Goal: Task Accomplishment & Management: Use online tool/utility

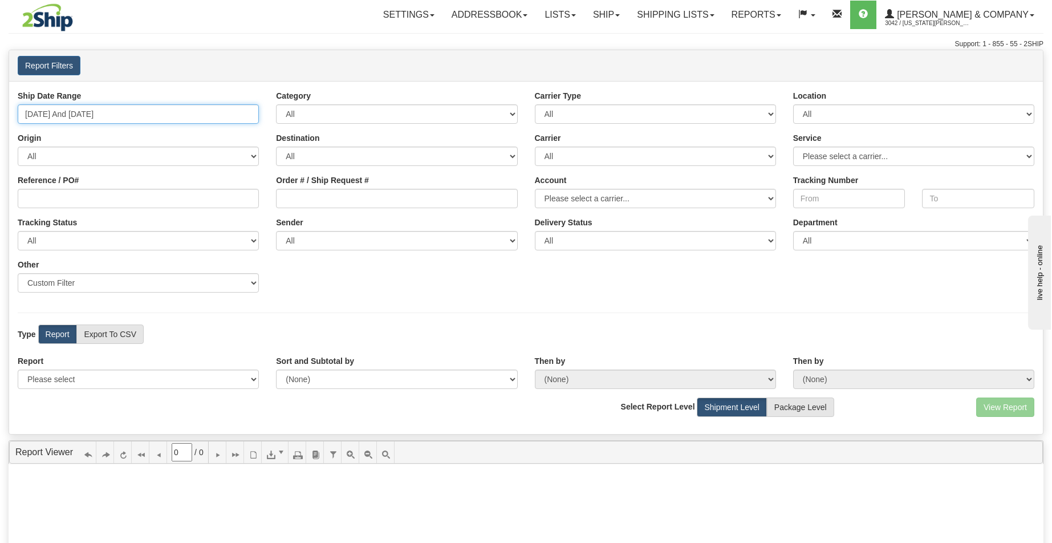
click at [189, 112] on input "[DATE] And [DATE]" at bounding box center [138, 113] width 241 height 19
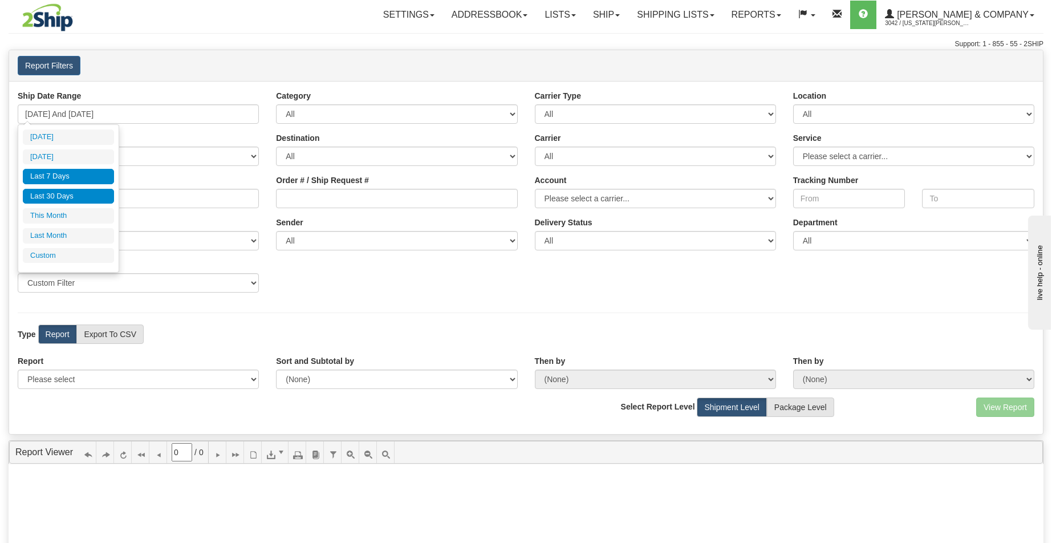
click at [54, 199] on li "Last 30 Days" at bounding box center [68, 196] width 91 height 15
type input "[DATE] And [DATE]"
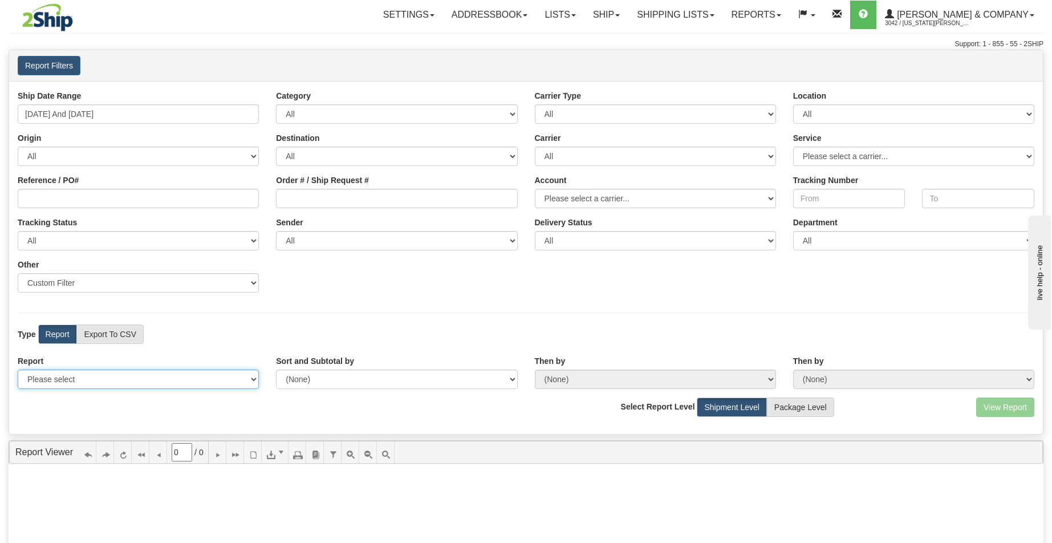
click at [89, 382] on select "Please select 1 Line Shipment Report Address Detail Basic Shipment Overview Can…" at bounding box center [138, 378] width 241 height 19
select select "Users\Tracking Detail.trdx"
click at [18, 369] on select "Please select 1 Line Shipment Report Address Detail Basic Shipment Overview Can…" at bounding box center [138, 378] width 241 height 19
click at [1003, 408] on button "View Report" at bounding box center [1005, 406] width 58 height 19
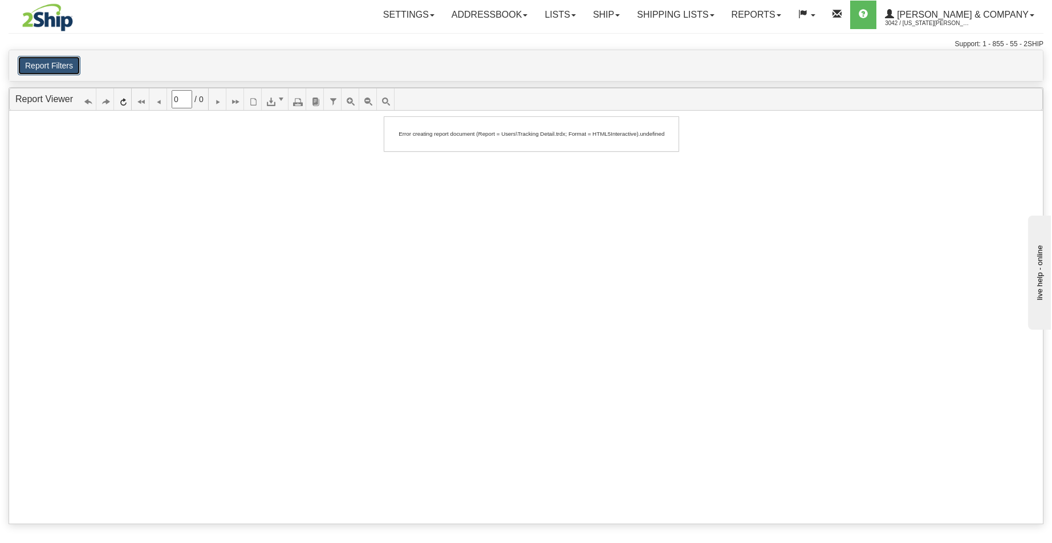
click at [59, 66] on button "Report Filters" at bounding box center [49, 65] width 63 height 19
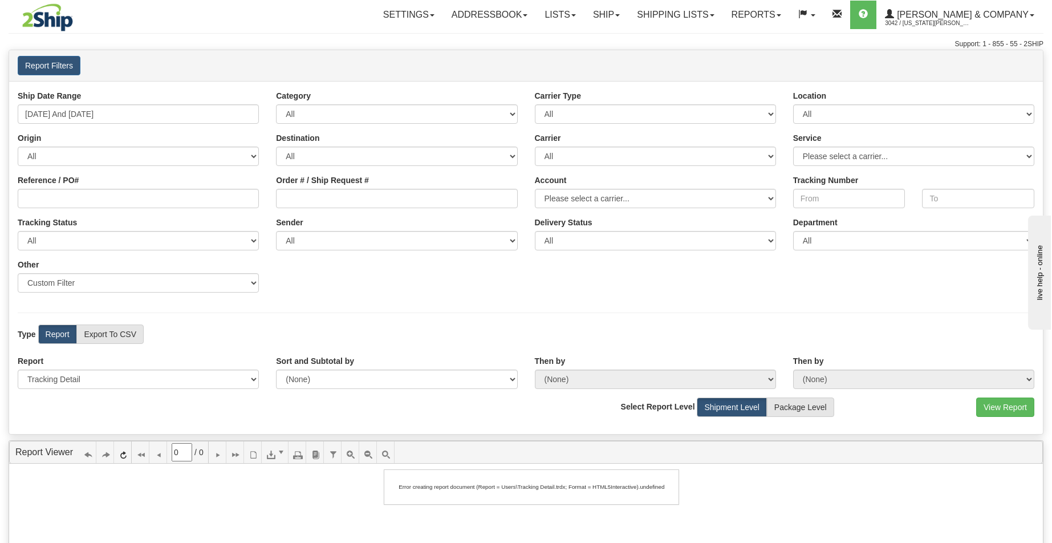
click at [431, 335] on div "Type Report Export To CSV View Map" at bounding box center [525, 333] width 1033 height 19
click at [394, 304] on div "Ship Date Range 07/20/2025 And 08/18/2025 Category All Inbound Outbound Carrier…" at bounding box center [525, 257] width 1033 height 353
click at [1027, 400] on button "View Report" at bounding box center [1005, 406] width 58 height 19
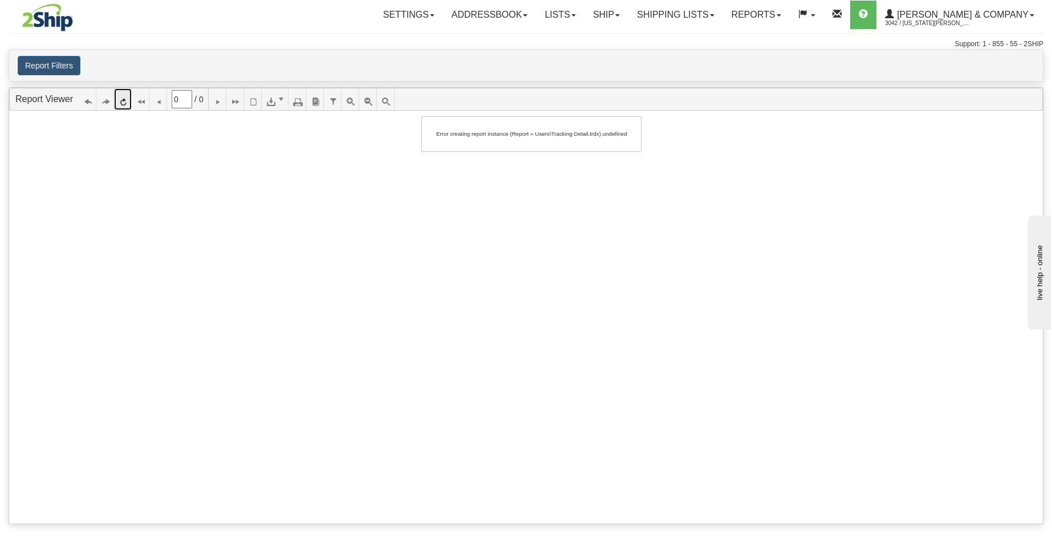
click at [126, 101] on icon at bounding box center [123, 99] width 8 height 8
click at [53, 60] on button "Report Filters" at bounding box center [49, 65] width 63 height 19
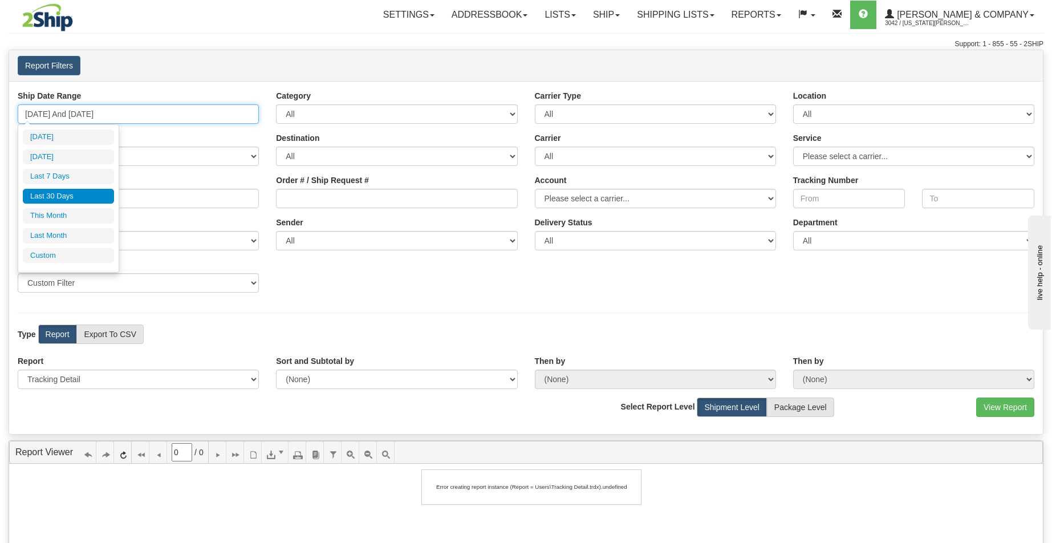
click at [92, 107] on input "07/20/2025 And 08/18/2025" at bounding box center [138, 113] width 241 height 19
click at [87, 194] on li "Last 30 Days" at bounding box center [68, 196] width 91 height 15
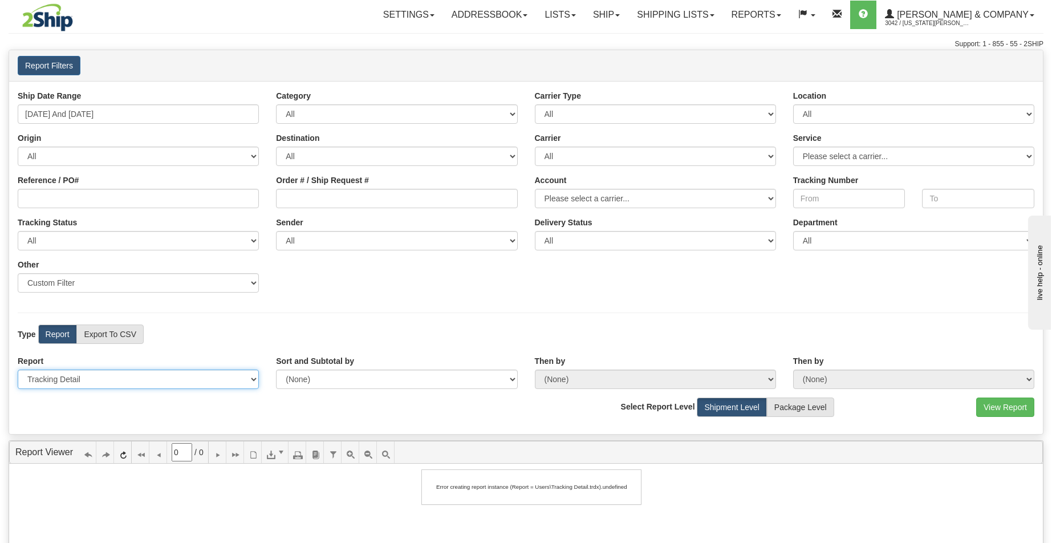
click at [99, 374] on select "Please select 1 Line Shipment Report Address Detail Basic Shipment Overview Can…" at bounding box center [138, 378] width 241 height 19
click at [18, 369] on select "Please select 1 Line Shipment Report Address Detail Basic Shipment Overview Can…" at bounding box center [138, 378] width 241 height 19
click at [1011, 408] on button "View Report" at bounding box center [1005, 406] width 58 height 19
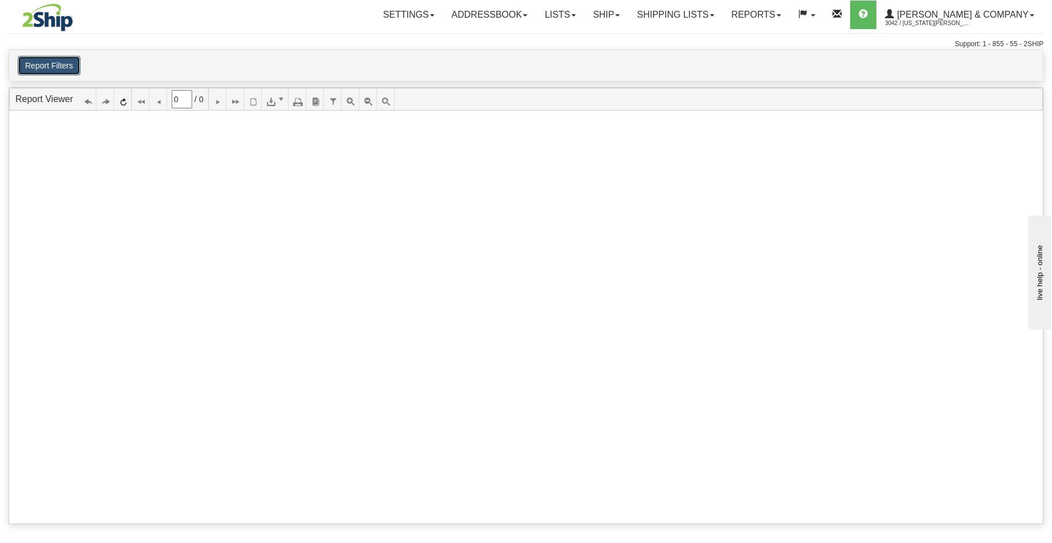
click at [65, 68] on button "Report Filters" at bounding box center [49, 65] width 63 height 19
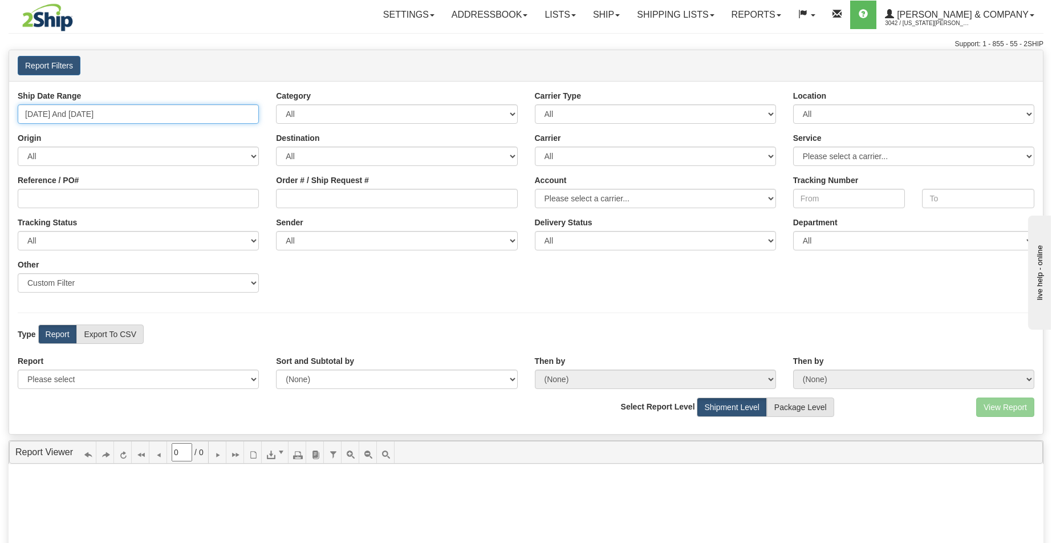
click at [139, 114] on input "[DATE] And [DATE]" at bounding box center [138, 113] width 241 height 19
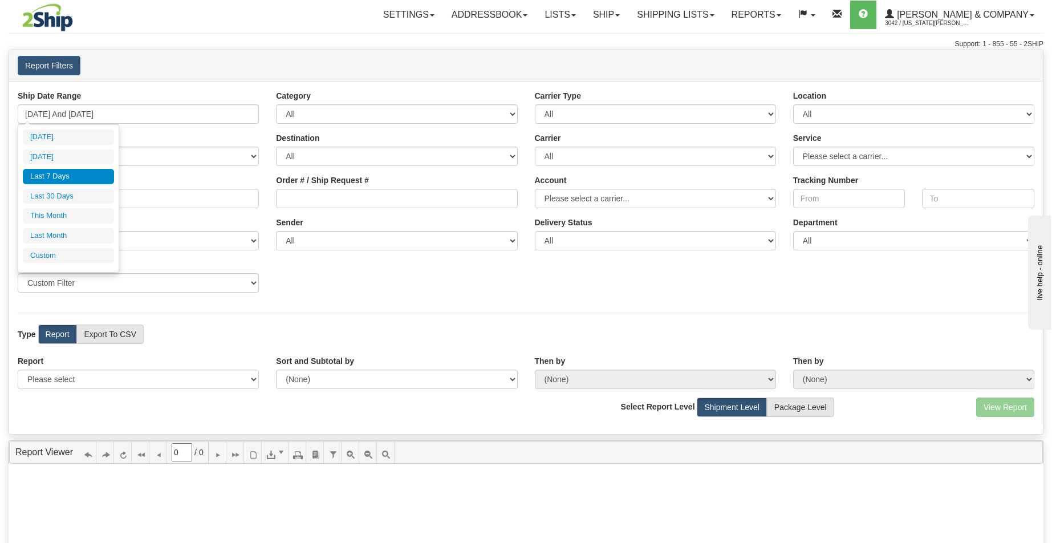
click at [255, 333] on div "Type Report Export To CSV View Map" at bounding box center [138, 333] width 258 height 19
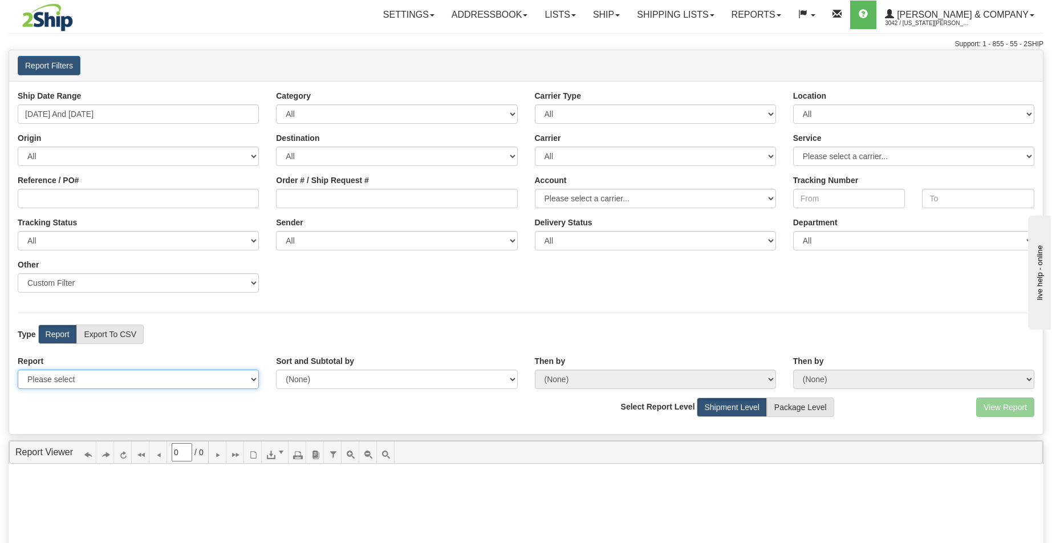
click at [230, 377] on select "Please select 1 Line Shipment Report Address Detail Basic Shipment Overview Can…" at bounding box center [138, 378] width 241 height 19
select select "Users\Tracking Detail.trdx"
click at [18, 369] on select "Please select 1 Line Shipment Report Address Detail Basic Shipment Overview Can…" at bounding box center [138, 378] width 241 height 19
click at [1013, 414] on button "View Report" at bounding box center [1005, 406] width 58 height 19
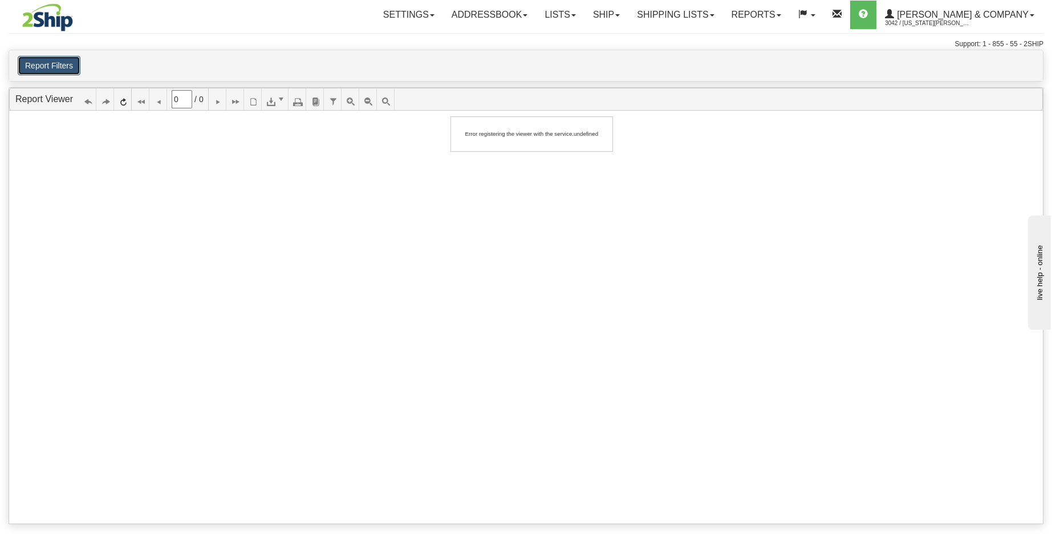
click at [51, 63] on button "Report Filters" at bounding box center [49, 65] width 63 height 19
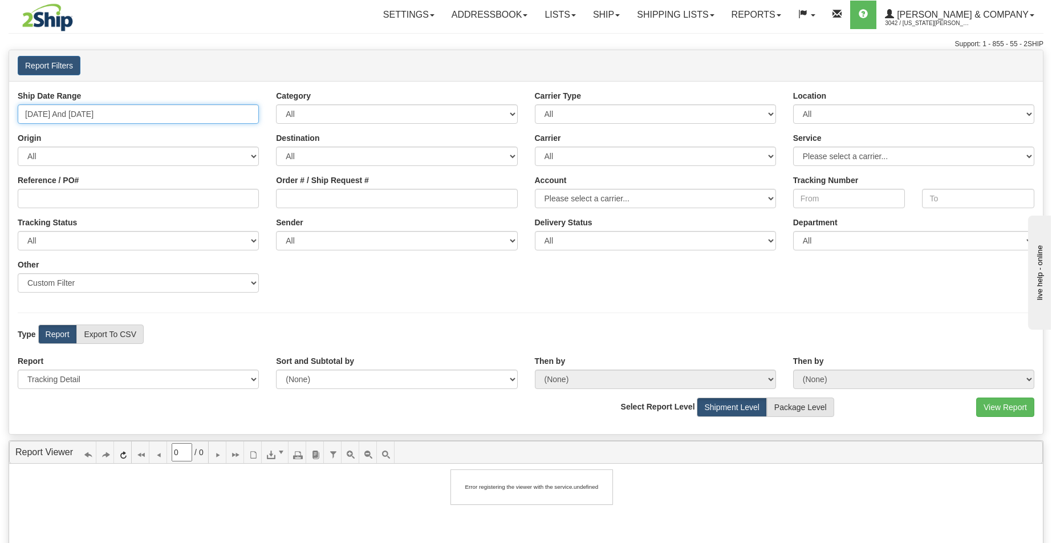
click at [108, 113] on input "08/12/2025 And 08/18/2025" at bounding box center [138, 113] width 241 height 19
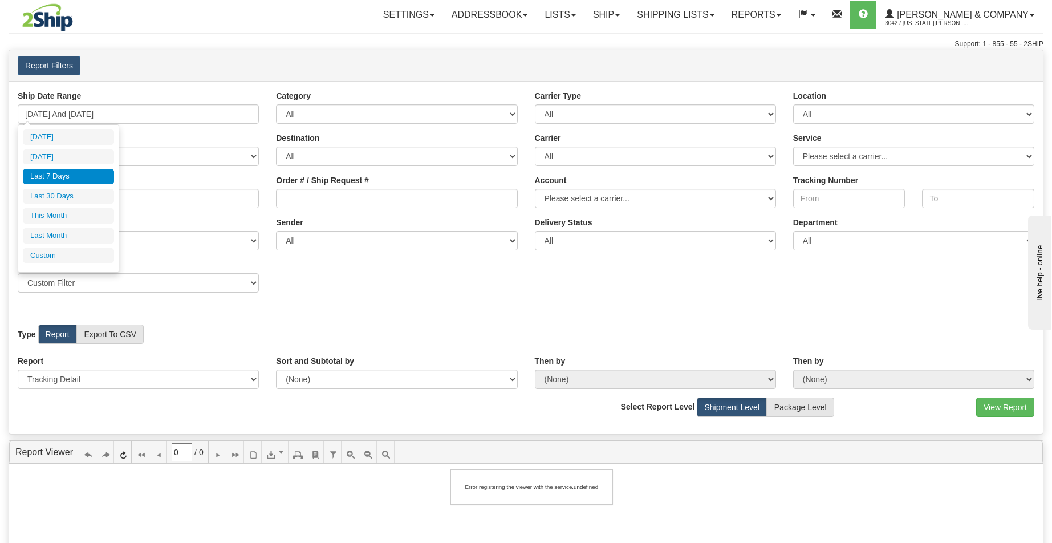
drag, startPoint x: 70, startPoint y: 177, endPoint x: 100, endPoint y: 267, distance: 95.0
click at [70, 177] on li "Last 7 Days" at bounding box center [68, 176] width 91 height 15
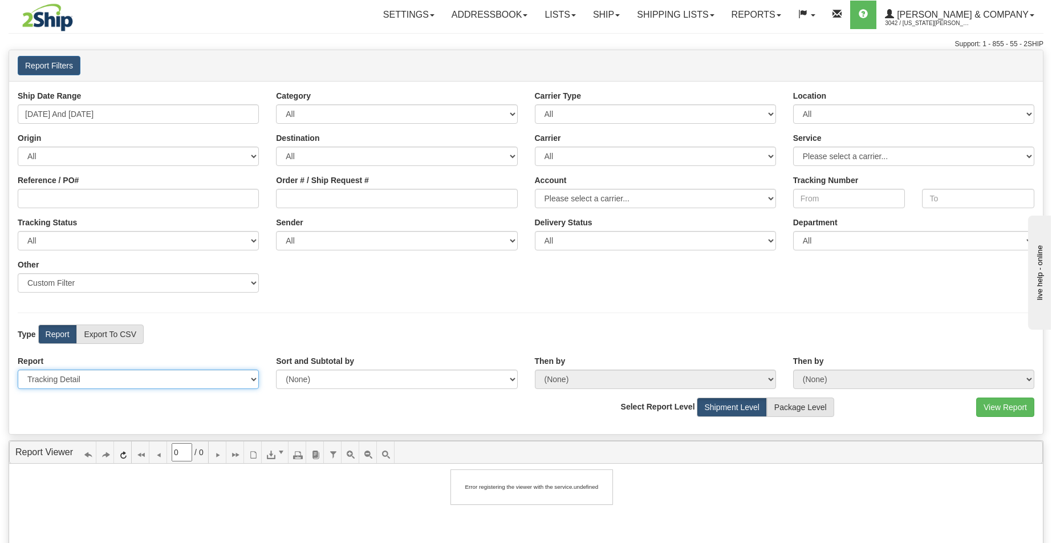
click at [122, 371] on select "Please select 1 Line Shipment Report Address Detail Basic Shipment Overview Can…" at bounding box center [138, 378] width 241 height 19
click at [18, 369] on select "Please select 1 Line Shipment Report Address Detail Basic Shipment Overview Can…" at bounding box center [138, 378] width 241 height 19
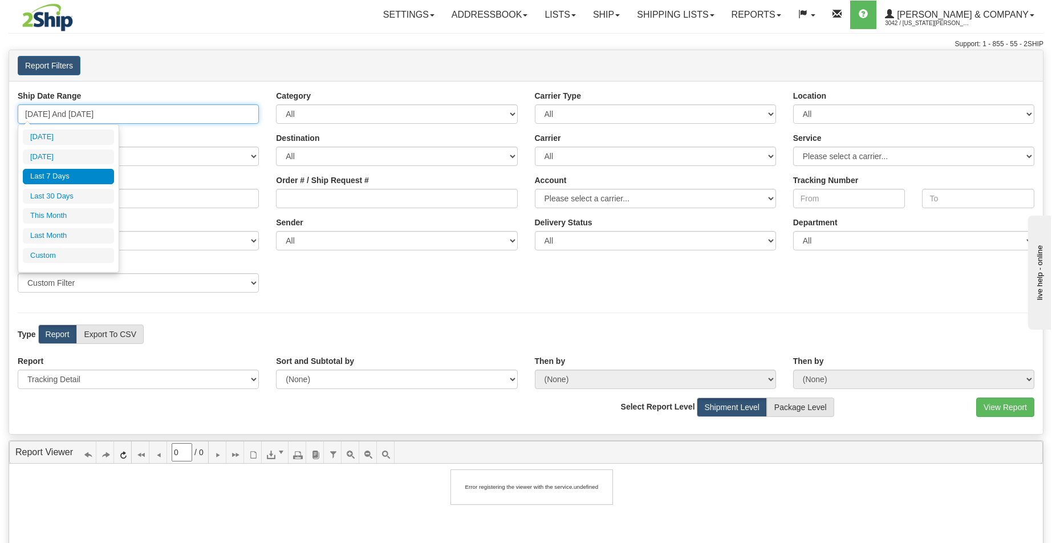
click at [104, 113] on input "08/12/2025 And 08/18/2025" at bounding box center [138, 113] width 241 height 19
click at [88, 199] on li "Last 30 Days" at bounding box center [68, 196] width 91 height 15
type input "07/20/2025 And 08/18/2025"
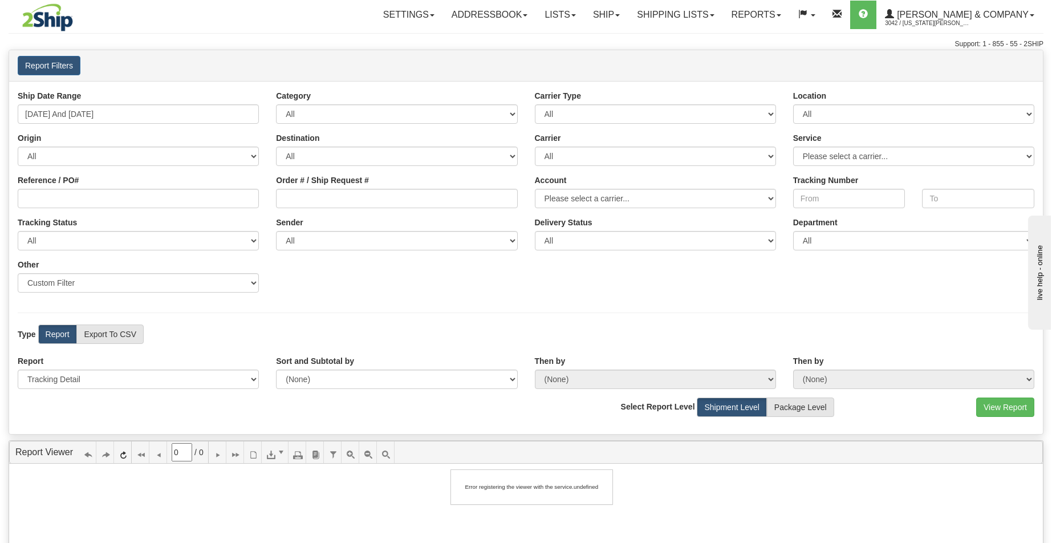
click at [1018, 394] on div "Report Please select 1 Line Shipment Report Address Detail Basic Shipment Overv…" at bounding box center [525, 376] width 1033 height 42
click at [1018, 403] on button "View Report" at bounding box center [1005, 406] width 58 height 19
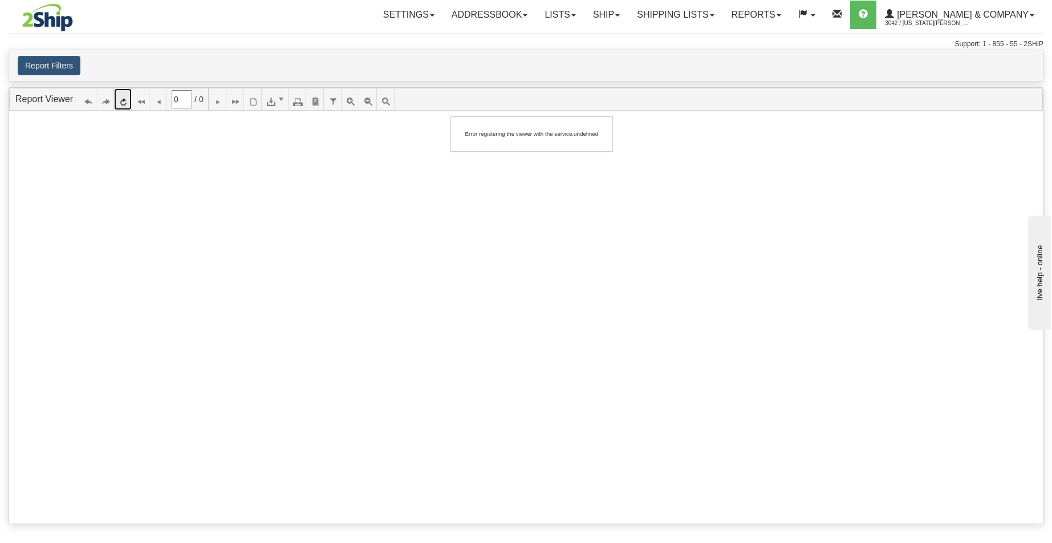
click at [127, 103] on icon at bounding box center [123, 99] width 8 height 8
click at [56, 66] on button "Report Filters" at bounding box center [49, 65] width 63 height 19
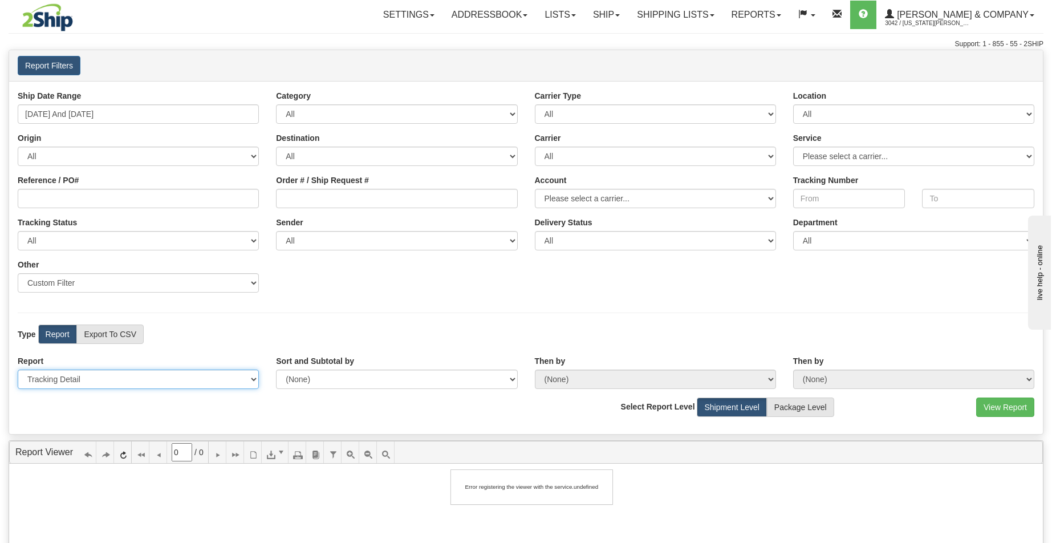
click at [200, 381] on select "Please select 1 Line Shipment Report Address Detail Basic Shipment Overview Can…" at bounding box center [138, 378] width 241 height 19
click at [18, 369] on select "Please select 1 Line Shipment Report Address Detail Basic Shipment Overview Can…" at bounding box center [138, 378] width 241 height 19
click at [988, 407] on button "View Report" at bounding box center [1005, 406] width 58 height 19
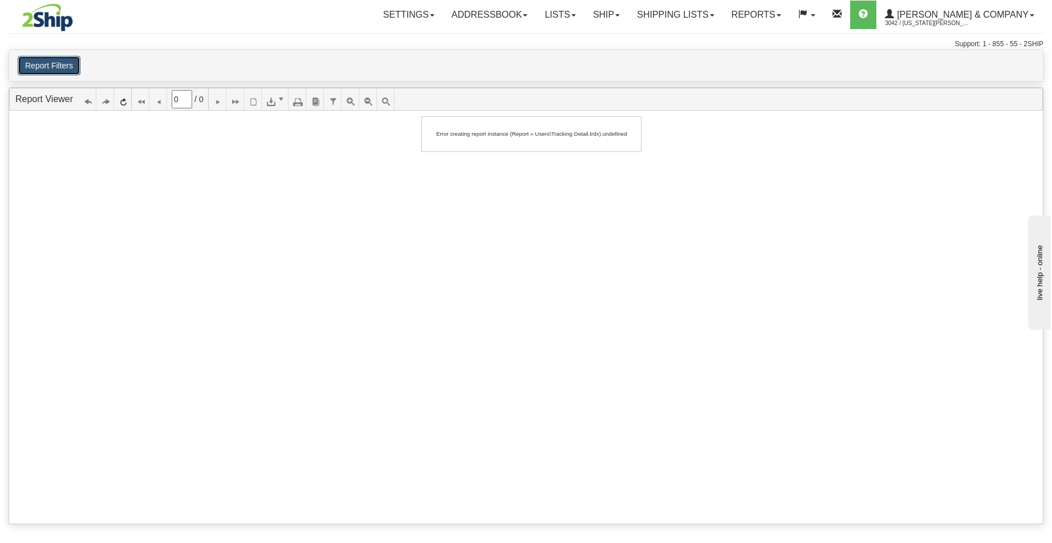
click at [48, 67] on button "Report Filters" at bounding box center [49, 65] width 63 height 19
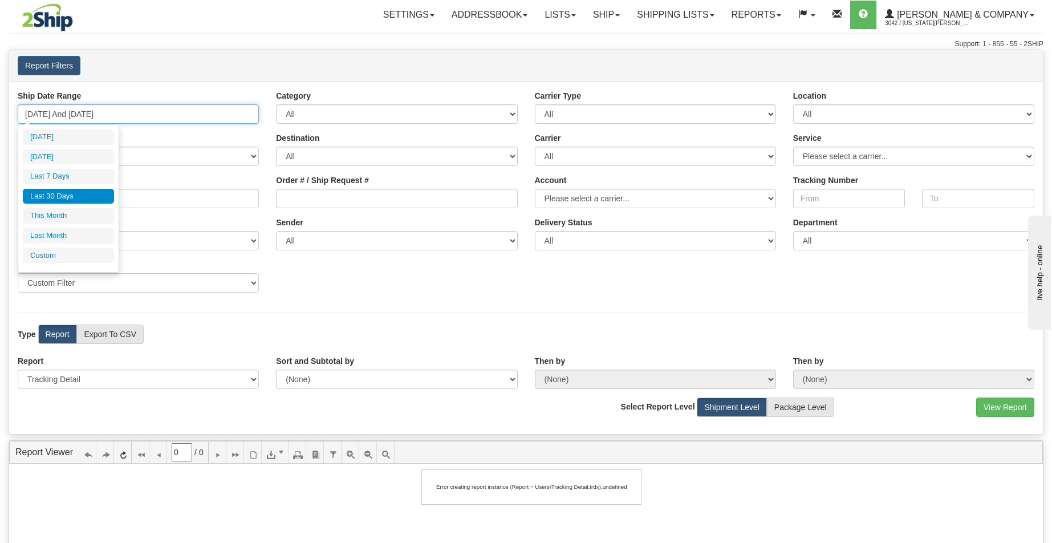
click at [133, 113] on input "07/20/2025 And 08/18/2025" at bounding box center [138, 113] width 241 height 19
click at [69, 197] on li "Last 30 Days" at bounding box center [68, 196] width 91 height 15
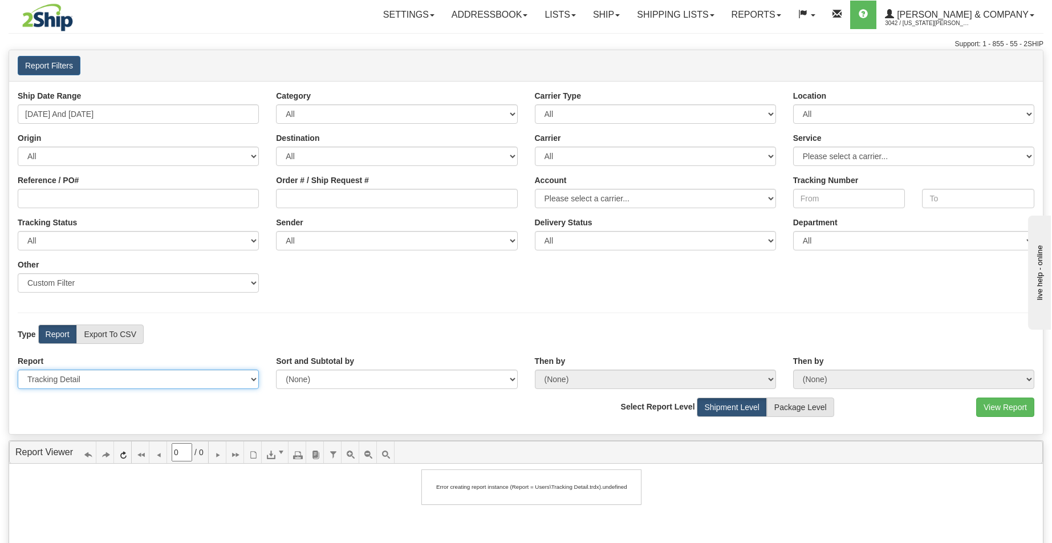
click at [185, 382] on select "Please select 1 Line Shipment Report Address Detail Basic Shipment Overview Can…" at bounding box center [138, 378] width 241 height 19
click at [18, 369] on select "Please select 1 Line Shipment Report Address Detail Basic Shipment Overview Can…" at bounding box center [138, 378] width 241 height 19
click at [1015, 414] on button "View Report" at bounding box center [1005, 406] width 58 height 19
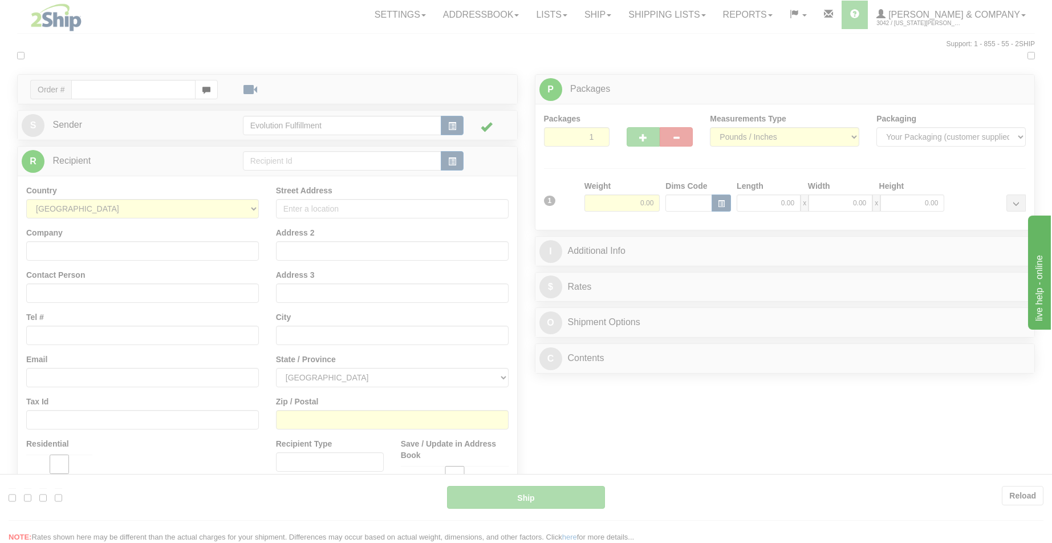
click at [795, 84] on div at bounding box center [526, 271] width 1052 height 543
click at [775, 69] on div at bounding box center [526, 271] width 1052 height 543
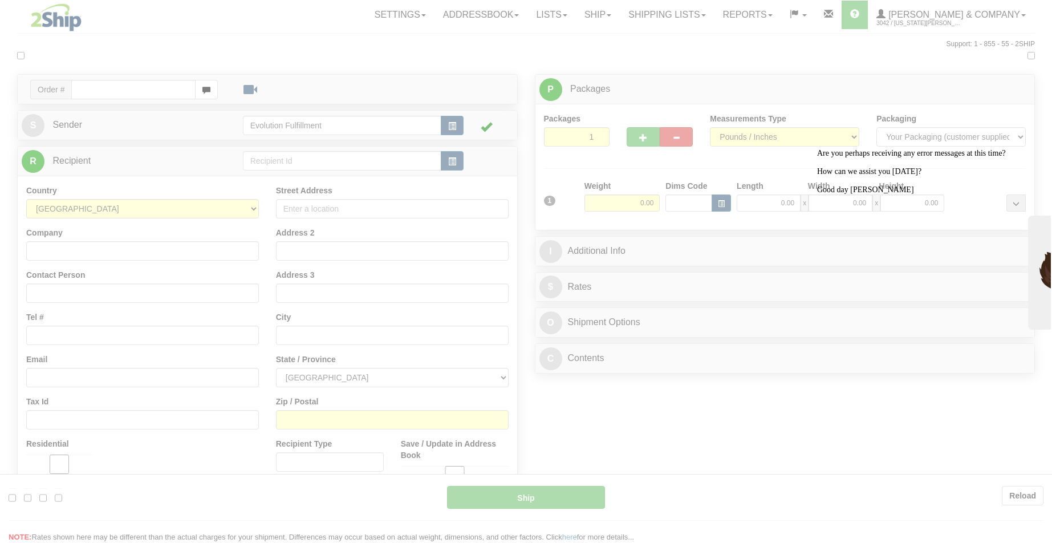
click at [914, 412] on div at bounding box center [526, 271] width 1052 height 543
click at [930, 194] on div "Good day Jing" at bounding box center [919, 189] width 205 height 9
drag, startPoint x: 357, startPoint y: 436, endPoint x: 348, endPoint y: 422, distance: 16.4
click at [352, 428] on div at bounding box center [526, 271] width 1052 height 543
click at [800, 15] on div at bounding box center [526, 271] width 1052 height 543
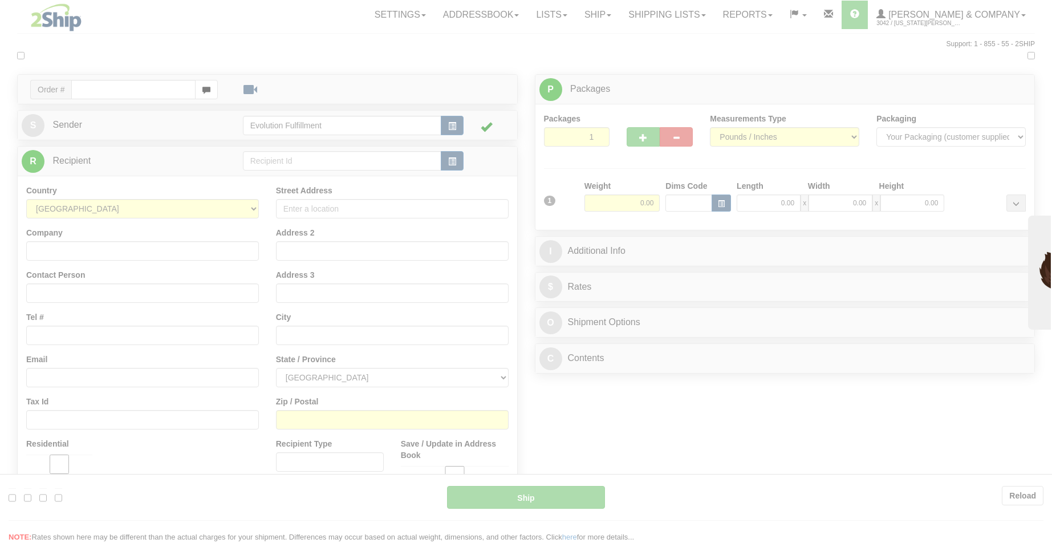
click at [7, 494] on div at bounding box center [526, 271] width 1052 height 543
drag, startPoint x: 12, startPoint y: 495, endPoint x: 32, endPoint y: 501, distance: 21.3
click at [13, 495] on div at bounding box center [526, 271] width 1052 height 543
drag, startPoint x: 38, startPoint y: 500, endPoint x: 58, endPoint y: 498, distance: 20.0
click at [38, 500] on div at bounding box center [526, 271] width 1052 height 543
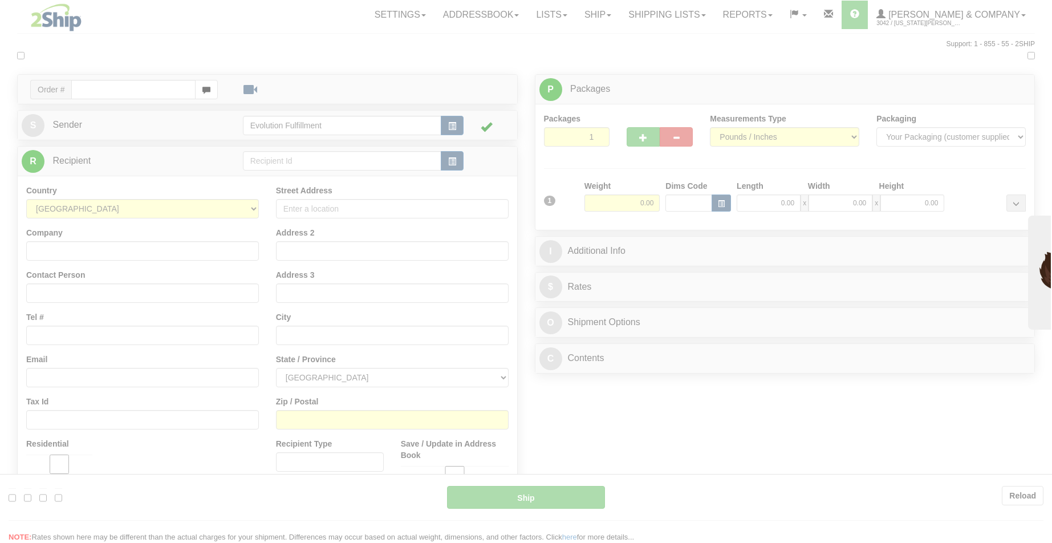
click at [80, 498] on div at bounding box center [526, 271] width 1052 height 543
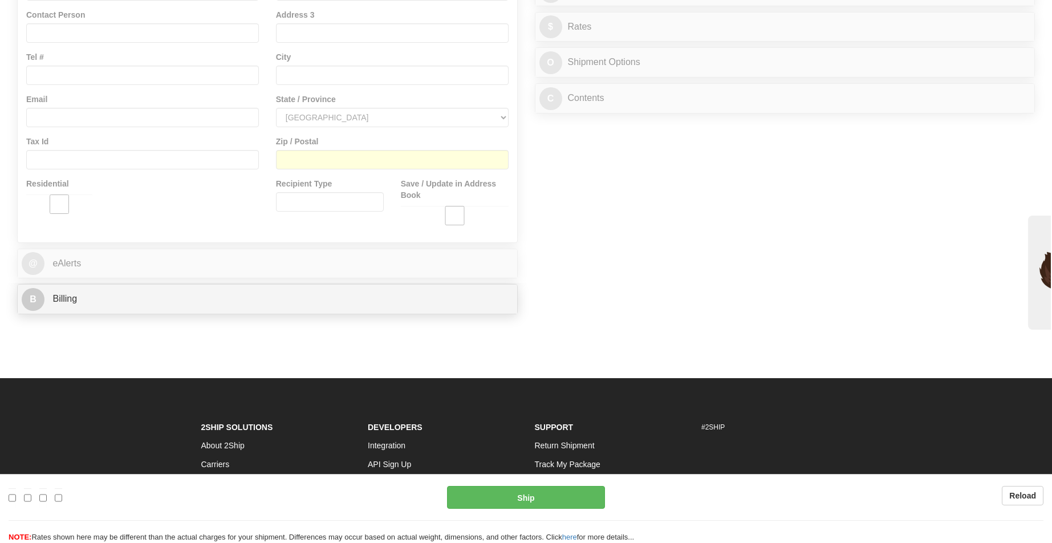
scroll to position [334, 0]
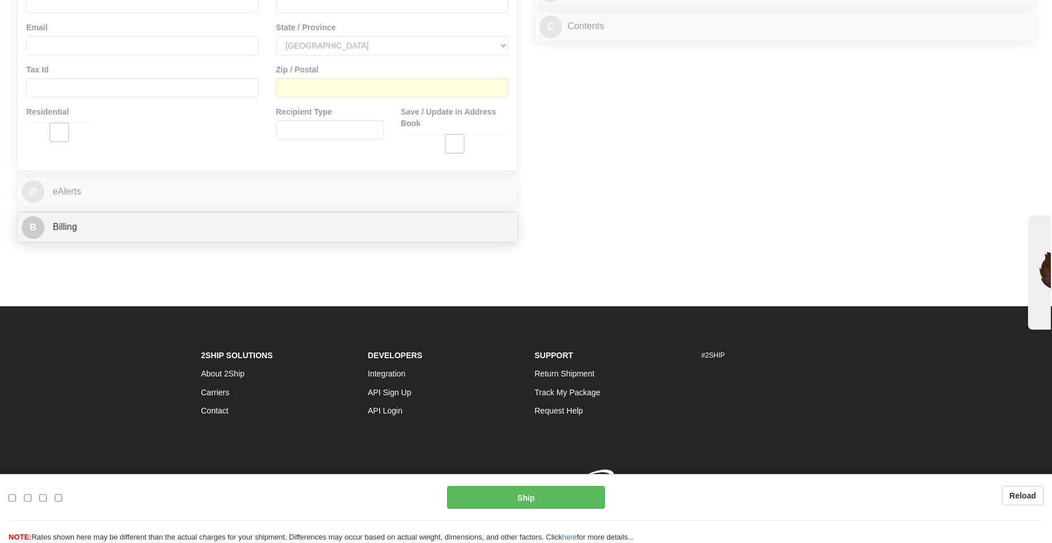
click at [568, 414] on link "Request Help" at bounding box center [559, 410] width 48 height 9
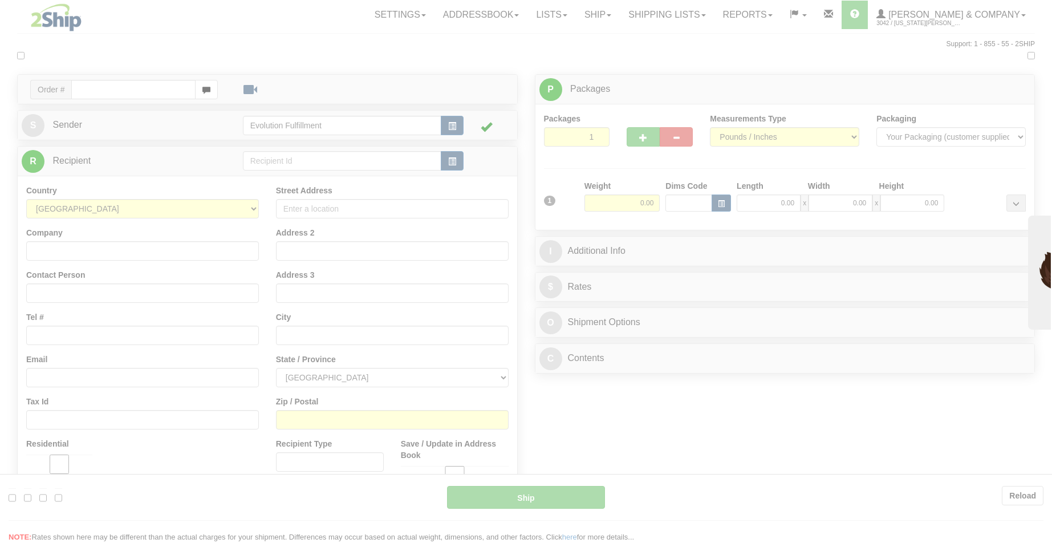
click at [566, 256] on div at bounding box center [526, 271] width 1052 height 543
click at [147, 101] on div at bounding box center [526, 271] width 1052 height 543
click at [71, 234] on div at bounding box center [526, 271] width 1052 height 543
drag, startPoint x: 164, startPoint y: 353, endPoint x: 373, endPoint y: 245, distance: 235.3
click at [164, 353] on div at bounding box center [526, 271] width 1052 height 543
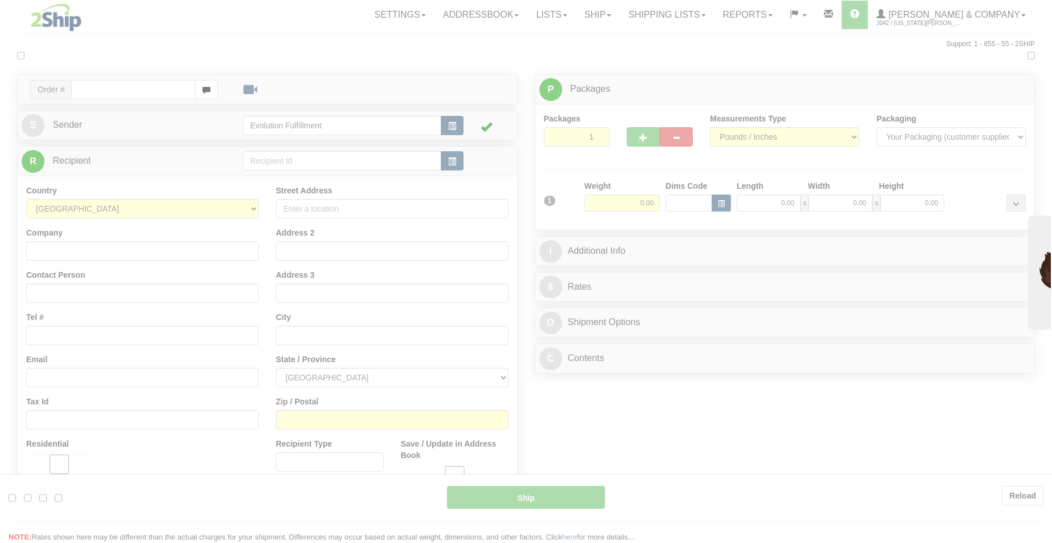
click at [795, 25] on div at bounding box center [526, 271] width 1052 height 543
click at [797, 18] on div at bounding box center [526, 271] width 1052 height 543
click at [893, 14] on div at bounding box center [526, 271] width 1052 height 543
drag, startPoint x: 963, startPoint y: 22, endPoint x: 789, endPoint y: 30, distance: 174.6
click at [963, 22] on div at bounding box center [526, 271] width 1052 height 543
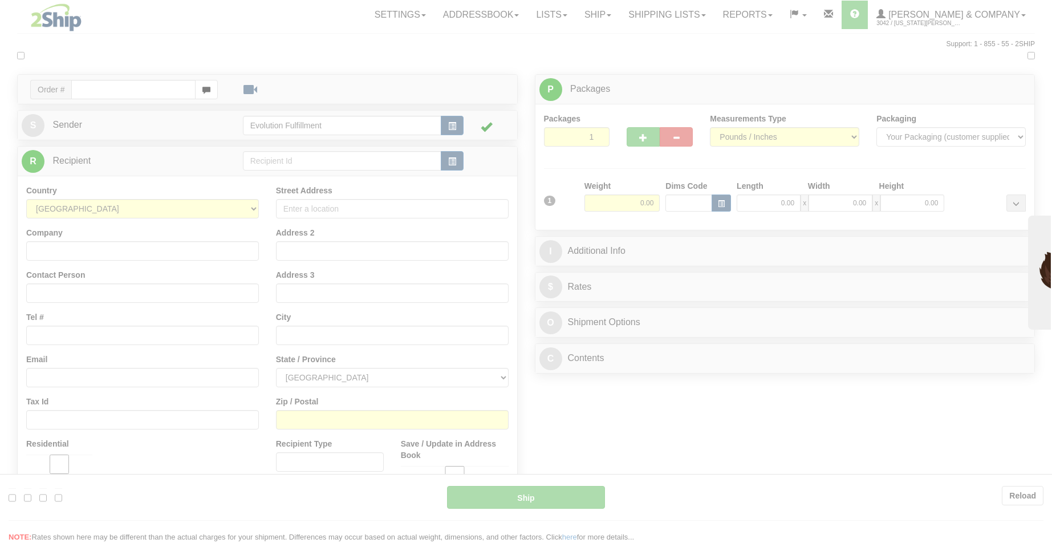
click at [683, 29] on div at bounding box center [526, 271] width 1052 height 543
